Goal: Information Seeking & Learning: Check status

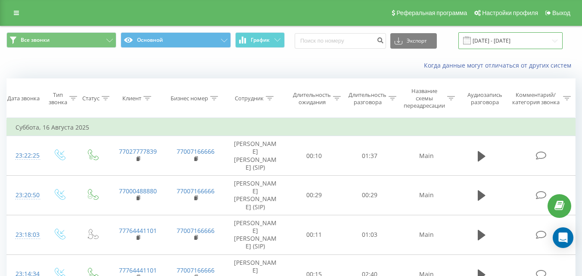
click at [486, 40] on input "16.08.2025 - 16.08.2025" at bounding box center [510, 40] width 104 height 17
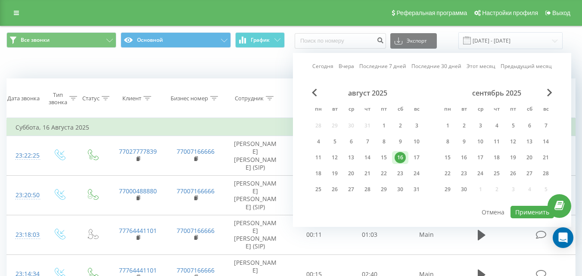
click at [352, 67] on link "Вчера" at bounding box center [347, 66] width 16 height 8
drag, startPoint x: 520, startPoint y: 213, endPoint x: 517, endPoint y: 207, distance: 7.1
click at [519, 213] on button "Применить" at bounding box center [533, 212] width 44 height 12
type input "18.08.2025 - 18.08.2025"
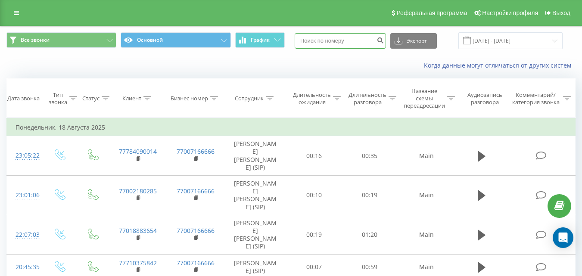
click at [342, 42] on input at bounding box center [340, 41] width 91 height 16
type input "8"
type input "7471100789"
click at [386, 44] on button "submit" at bounding box center [380, 41] width 12 height 16
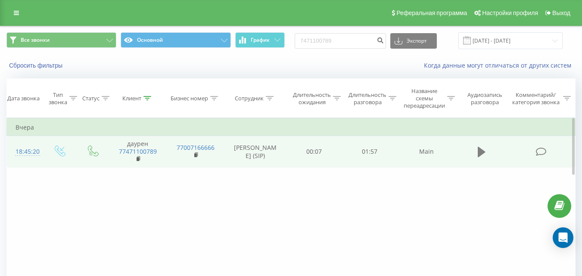
click at [481, 155] on icon at bounding box center [482, 152] width 8 height 10
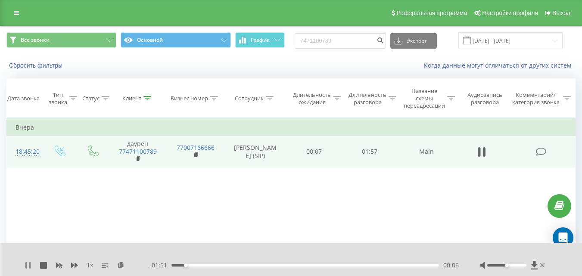
click at [30, 264] on icon at bounding box center [30, 265] width 2 height 7
click at [344, 35] on input "7471100789" at bounding box center [340, 41] width 91 height 16
type input "7"
click at [13, 12] on link at bounding box center [17, 13] width 16 height 12
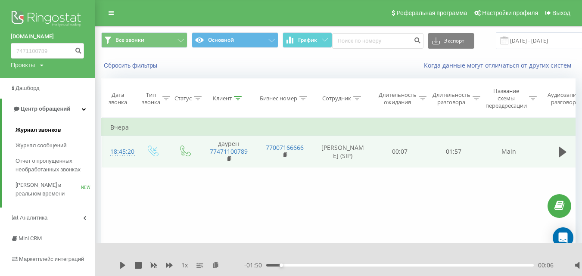
click at [56, 134] on span "Журнал звонков" at bounding box center [38, 130] width 45 height 9
